Goal: Navigation & Orientation: Find specific page/section

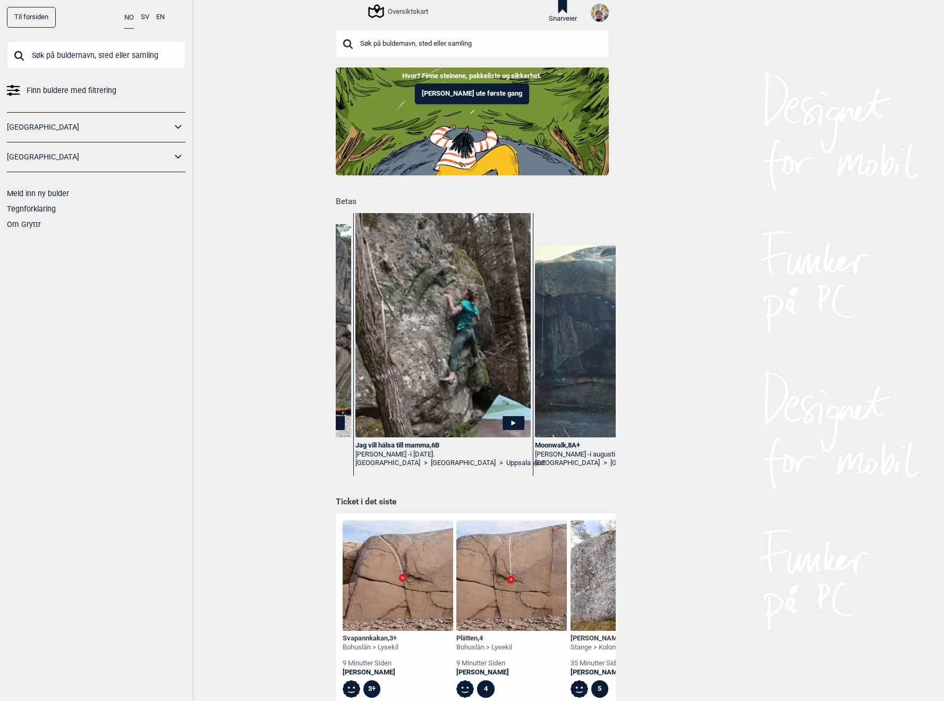
click at [559, 14] on button "Snarveier" at bounding box center [563, 11] width 28 height 23
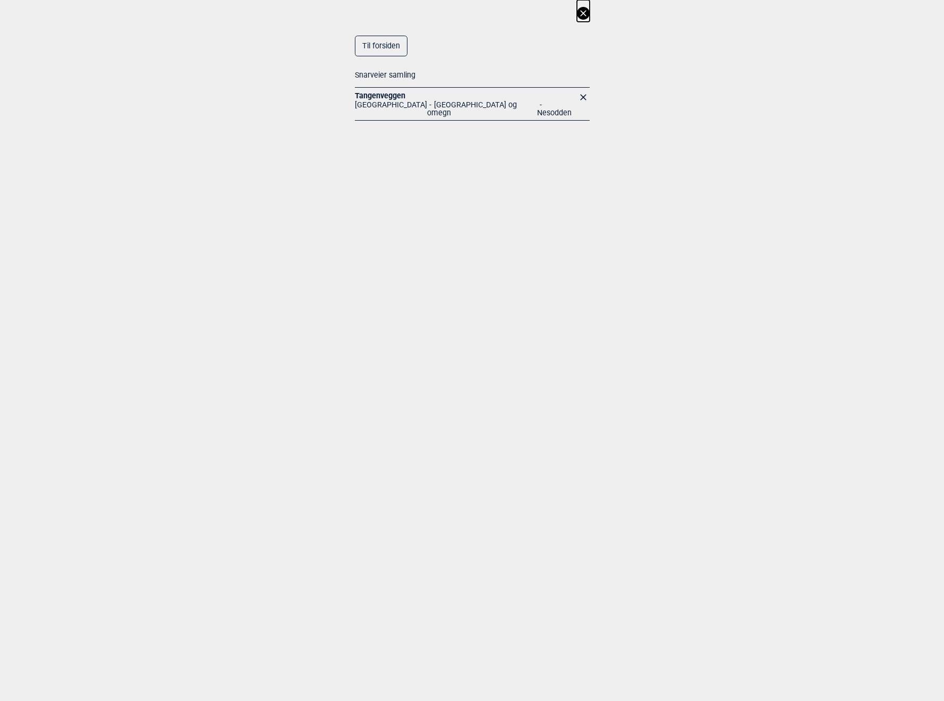
click at [380, 96] on link "Tangenveggen" at bounding box center [380, 95] width 50 height 9
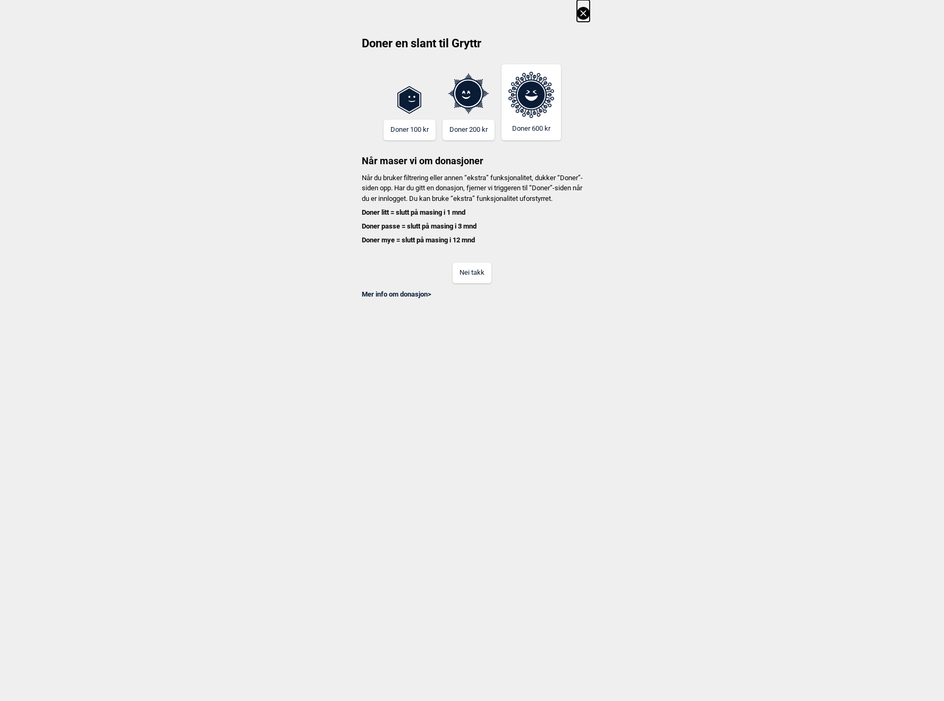
click at [470, 277] on button "Nei takk" at bounding box center [472, 272] width 39 height 21
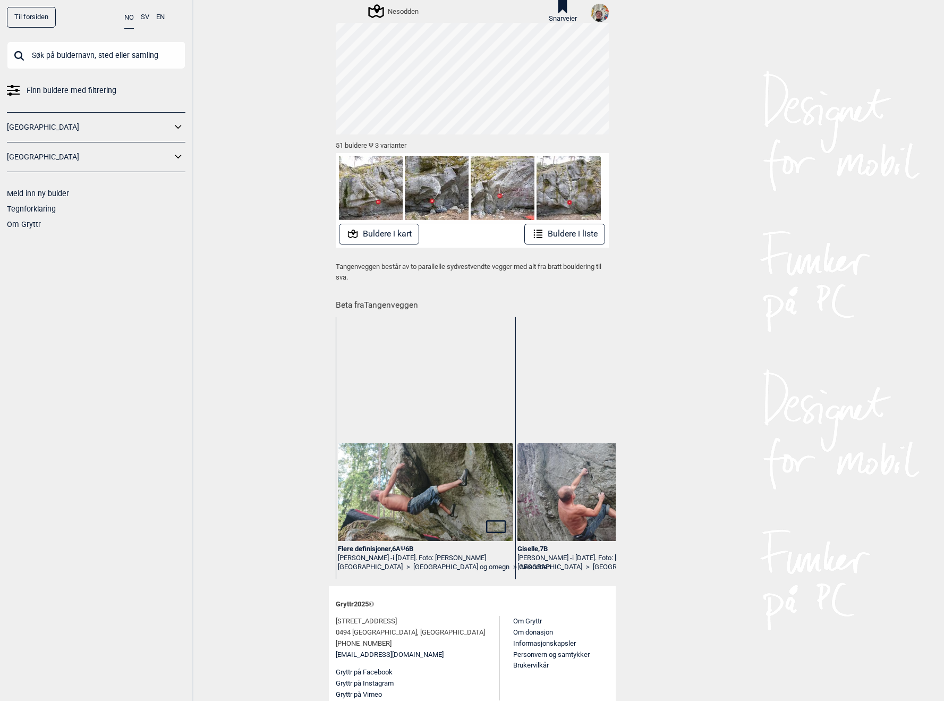
click at [376, 306] on h1 "Beta fra Tangenveggen" at bounding box center [472, 302] width 273 height 19
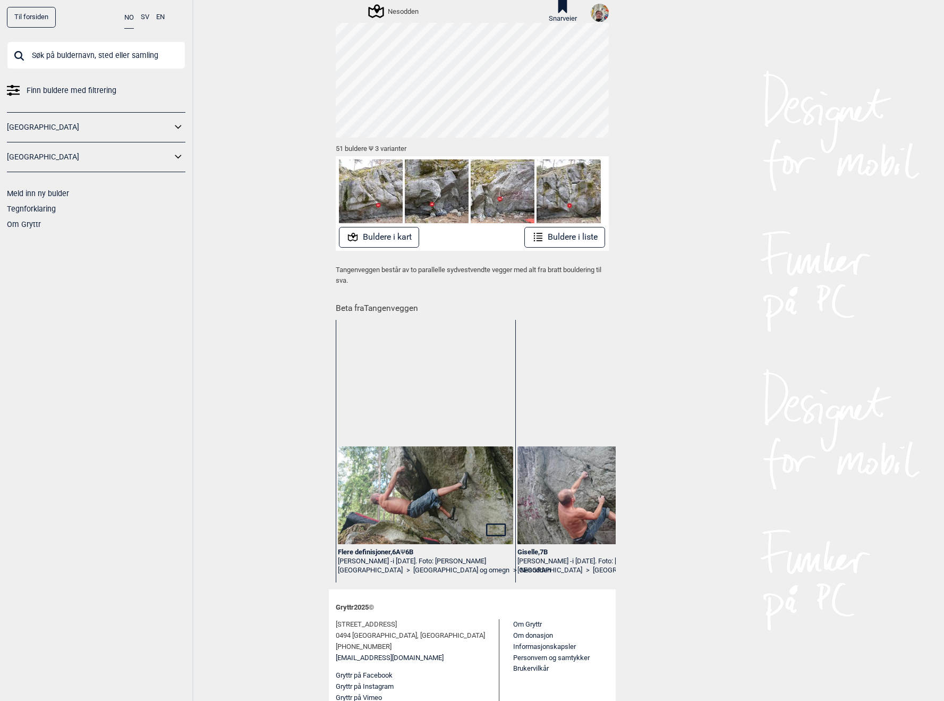
scroll to position [70, 0]
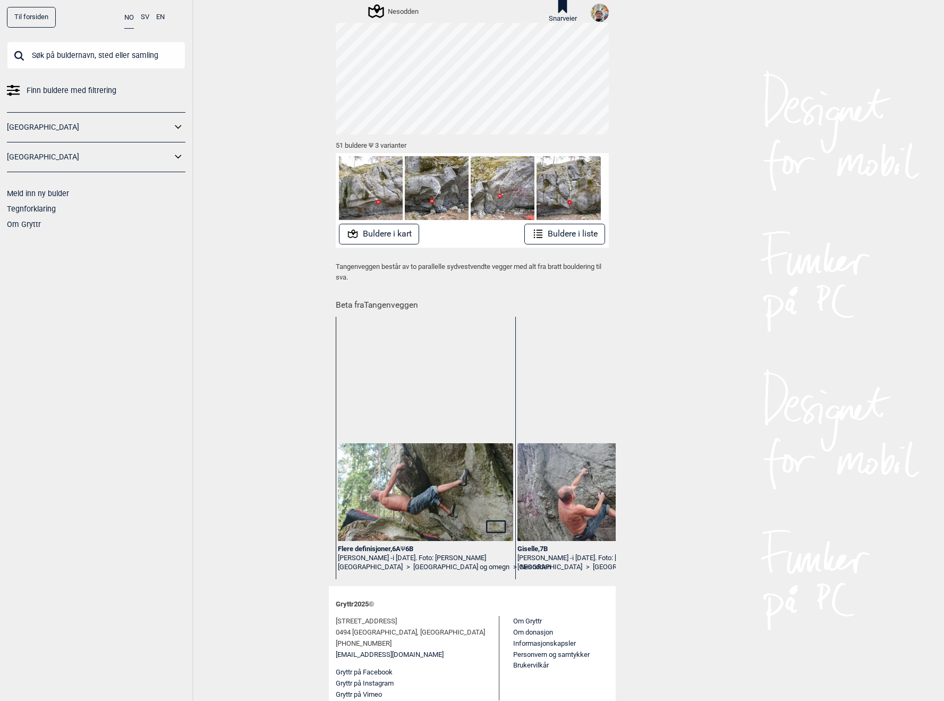
click at [35, 189] on link "Meld inn ny bulder" at bounding box center [38, 193] width 62 height 9
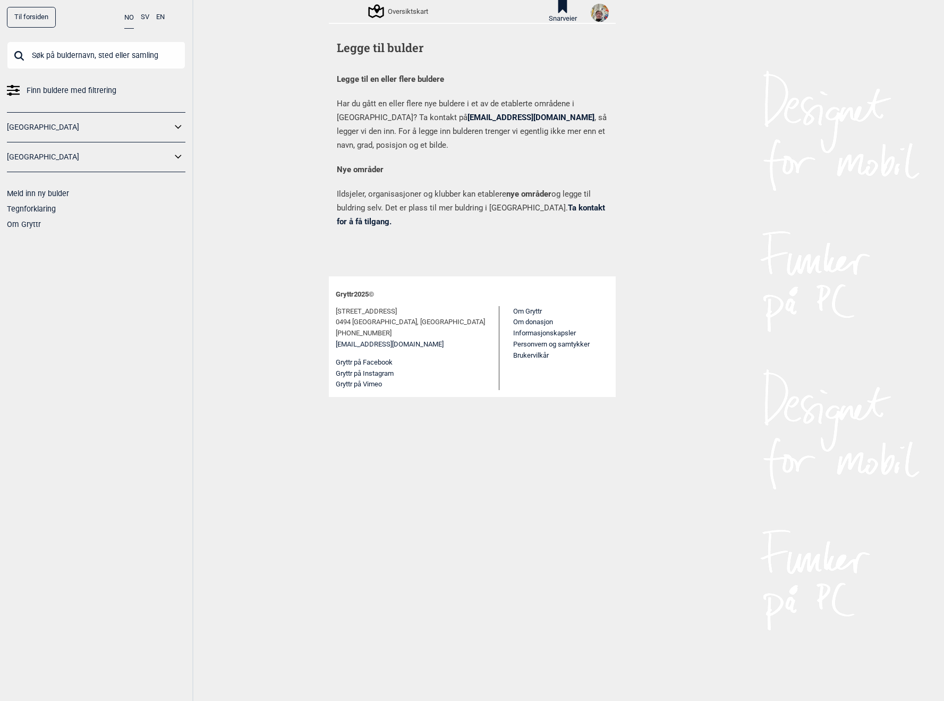
click at [573, 203] on link "Ta kontakt for å få tilgang." at bounding box center [471, 214] width 268 height 23
click at [609, 12] on div "Oversiktskart Snarveier" at bounding box center [472, 11] width 287 height 23
click at [595, 12] on img at bounding box center [600, 13] width 18 height 18
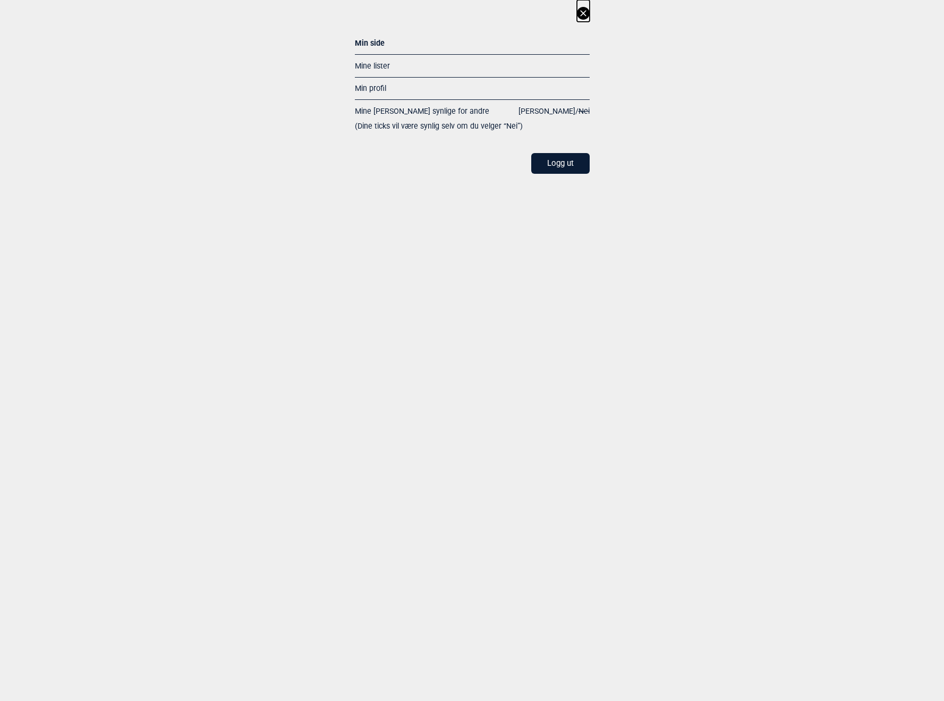
click at [363, 87] on link "Min profil" at bounding box center [370, 88] width 31 height 9
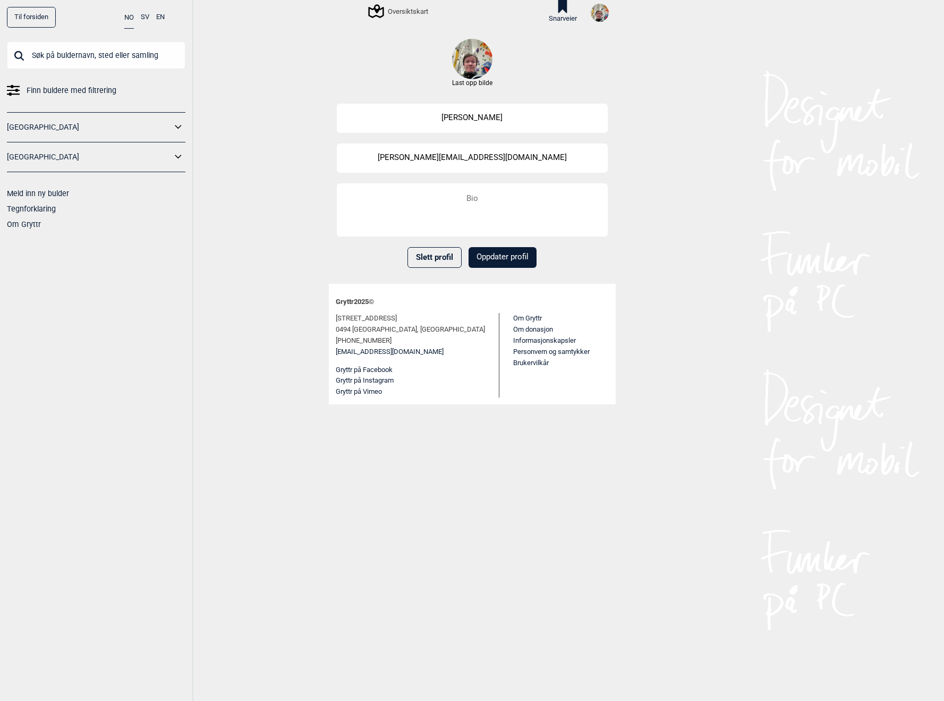
click at [564, 9] on icon at bounding box center [562, 6] width 9 height 13
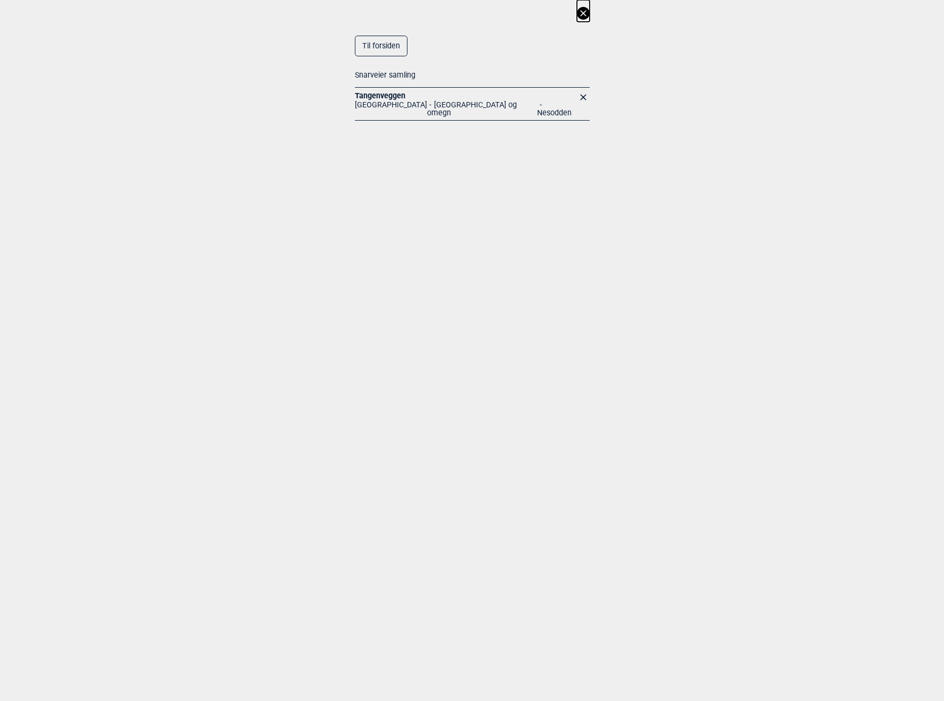
click at [383, 88] on div "Tangenveggen [GEOGRAPHIC_DATA] [GEOGRAPHIC_DATA] og omegn Nesodden" at bounding box center [472, 104] width 235 height 33
click at [384, 97] on link "Tangenveggen" at bounding box center [380, 95] width 50 height 9
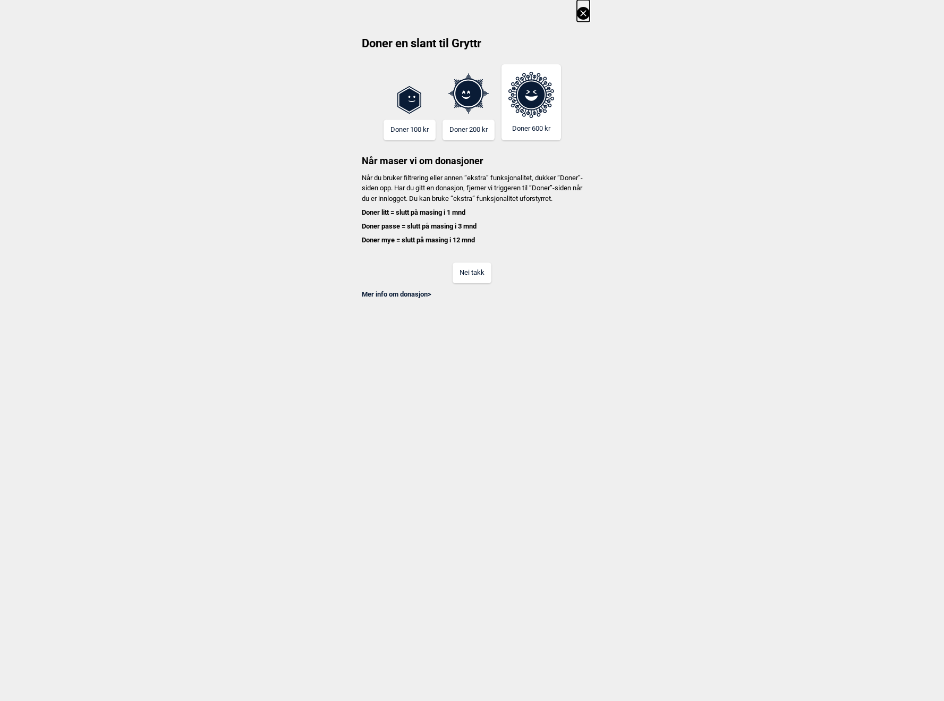
click at [465, 276] on button "Nei takk" at bounding box center [472, 272] width 39 height 21
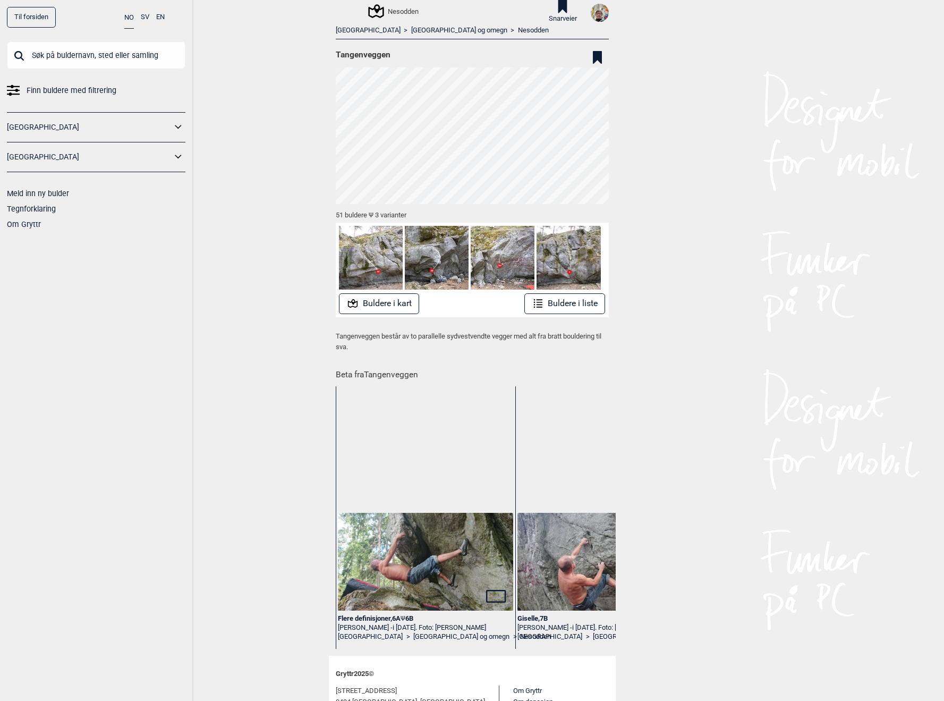
click at [572, 306] on button "Buldere i liste" at bounding box center [564, 303] width 81 height 21
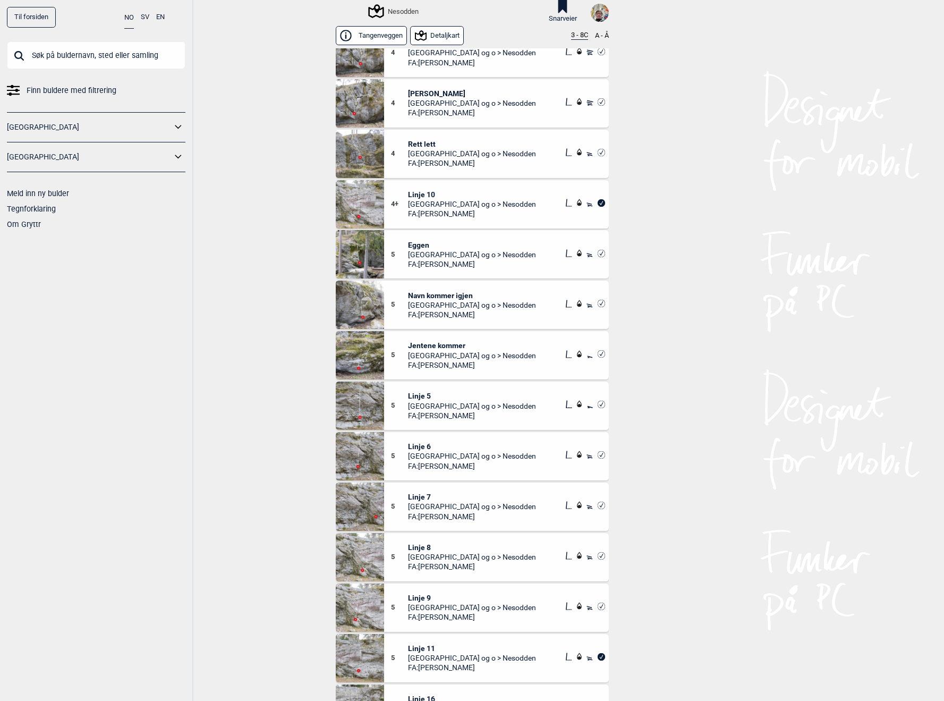
scroll to position [355, 0]
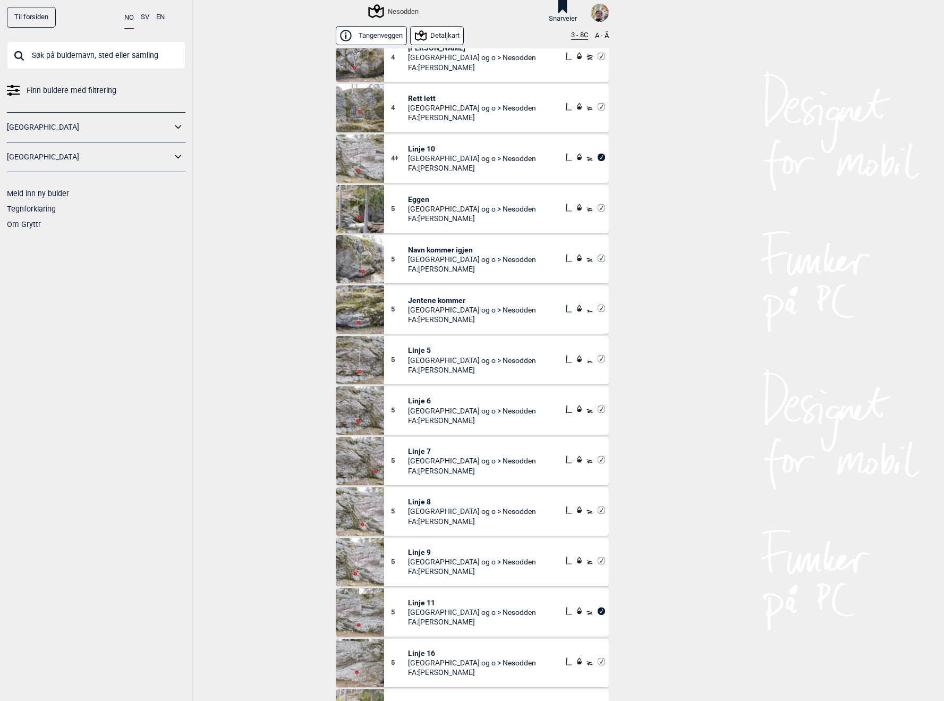
click at [442, 300] on span "Jentene kommer" at bounding box center [472, 300] width 128 height 10
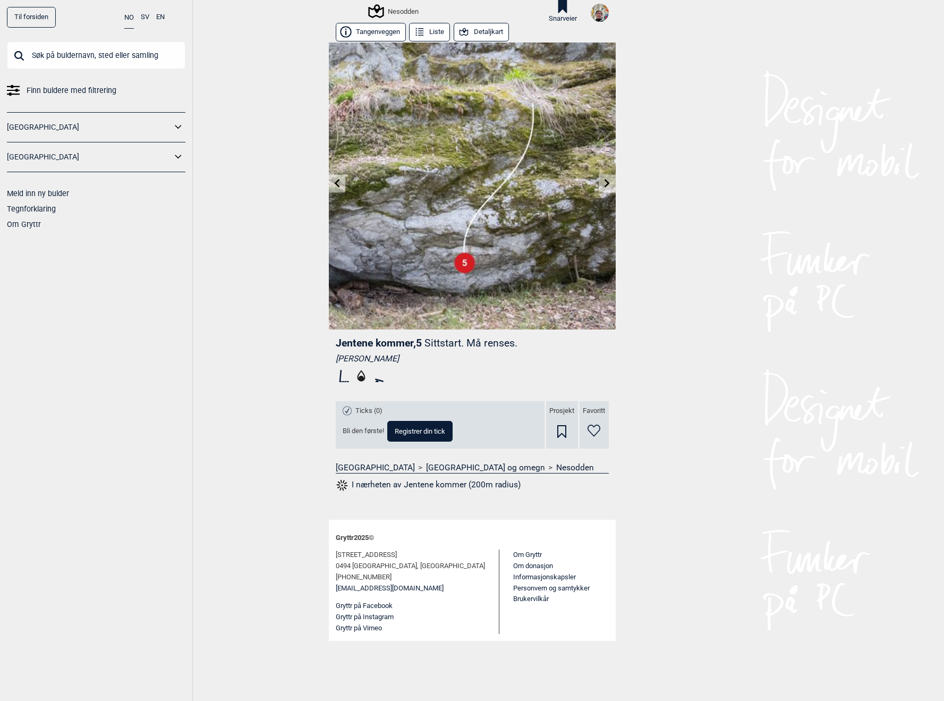
click at [422, 342] on span "Jentene kommer , 5" at bounding box center [379, 343] width 86 height 12
click at [453, 343] on p "Sittstart. Må renses." at bounding box center [470, 343] width 93 height 12
click at [367, 430] on span "Til ticklisten" at bounding box center [368, 431] width 37 height 7
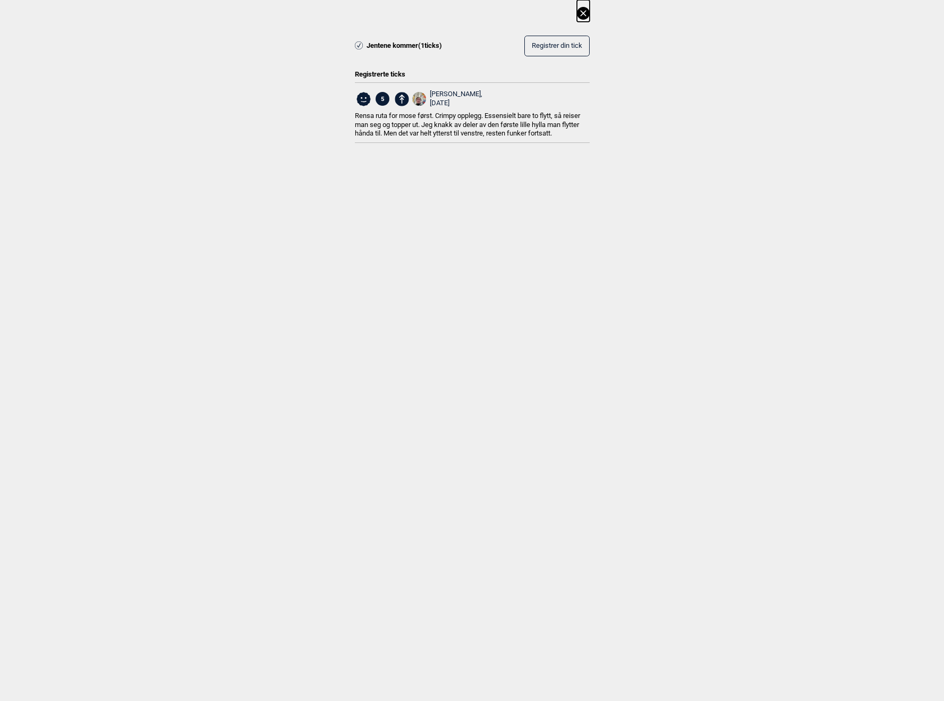
click at [583, 12] on icon at bounding box center [583, 13] width 13 height 13
